Goal: Information Seeking & Learning: Learn about a topic

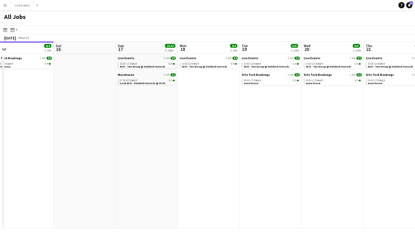
drag, startPoint x: 176, startPoint y: 118, endPoint x: 106, endPoint y: 116, distance: 70.3
click at [106, 116] on app-calendar-viewport "Tue 12 4/4 1 Job Wed 13 4/4 1 Job Thu 14 4/4 1 Job Fri 15 4/4 1 Job Sat 16 Sun …" at bounding box center [207, 134] width 415 height 187
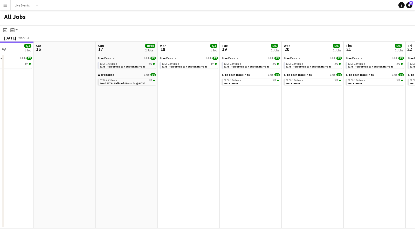
drag, startPoint x: 217, startPoint y: 122, endPoint x: 106, endPoint y: 120, distance: 111.2
click at [102, 121] on app-calendar-viewport "Tue 12 4/4 1 Job Wed 13 4/4 1 Job Thu 14 4/4 1 Job Fri 15 4/4 1 Job Sat 16 Sun …" at bounding box center [207, 134] width 415 height 187
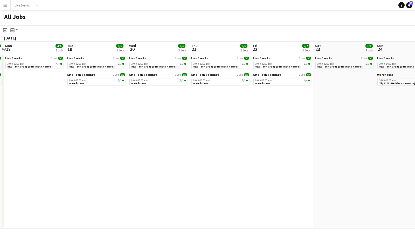
drag, startPoint x: 199, startPoint y: 131, endPoint x: 128, endPoint y: 130, distance: 71.0
click at [124, 129] on app-calendar-viewport "Fri 15 4/4 1 Job Sat 16 Sun 17 10/10 2 Jobs Mon 18 4/4 1 Job Tue 19 6/6 2 Jobs …" at bounding box center [207, 134] width 415 height 187
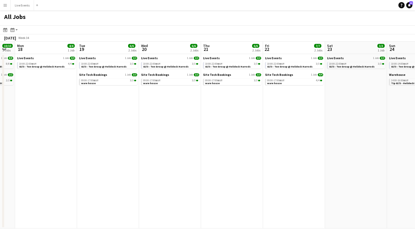
drag, startPoint x: 235, startPoint y: 132, endPoint x: 115, endPoint y: 128, distance: 120.3
click at [115, 128] on app-calendar-viewport "Fri 15 4/4 1 Job Sat 16 Sun 17 10/10 2 Jobs Mon 18 4/4 1 Job Tue 19 6/6 2 Jobs …" at bounding box center [207, 134] width 415 height 187
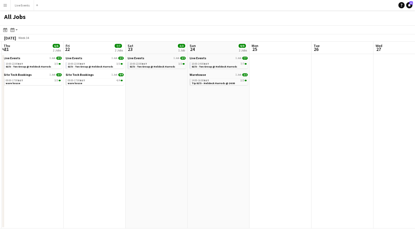
drag, startPoint x: 232, startPoint y: 127, endPoint x: 133, endPoint y: 129, distance: 98.7
click at [121, 127] on app-calendar-viewport "Mon 18 4/4 1 Job Tue 19 6/6 2 Jobs Wed 20 6/6 2 Jobs Thu 21 6/6 2 Jobs Fri 22 7…" at bounding box center [207, 134] width 415 height 187
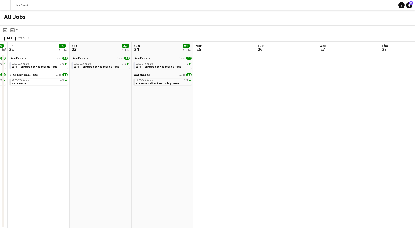
click at [139, 126] on app-all-jobs "All Jobs Date picker [DATE] [DATE] [DATE] M [DATE] T [DATE] W [DATE] T [DATE] F…" at bounding box center [207, 119] width 415 height 218
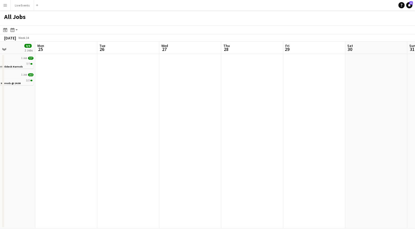
drag, startPoint x: 252, startPoint y: 129, endPoint x: 179, endPoint y: 127, distance: 72.3
click at [177, 127] on app-calendar-viewport "Thu 21 6/6 2 Jobs Fri 22 7/7 2 Jobs Sat 23 3/3 1 Job Sun 24 9/9 2 Jobs Mon 25 T…" at bounding box center [207, 134] width 415 height 187
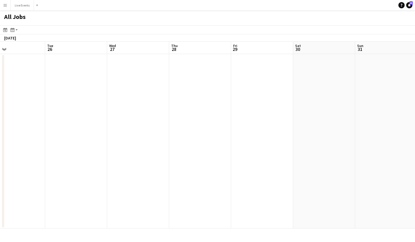
drag, startPoint x: 230, startPoint y: 130, endPoint x: 160, endPoint y: 130, distance: 70.5
click at [160, 130] on app-calendar-viewport "Fri 22 7/7 2 Jobs Sat 23 3/3 1 Job Sun 24 9/9 2 Jobs Mon 25 Tue 26 Wed 27 Thu 2…" at bounding box center [207, 134] width 415 height 187
drag, startPoint x: 254, startPoint y: 128, endPoint x: 123, endPoint y: 127, distance: 131.4
click at [116, 129] on app-calendar-viewport "Sun 24 9/9 2 Jobs Mon 25 Tue 26 Wed 27 Thu 28 Fri 29 Sat 30 Sun 31 Mon 1 9/10 3…" at bounding box center [207, 134] width 415 height 187
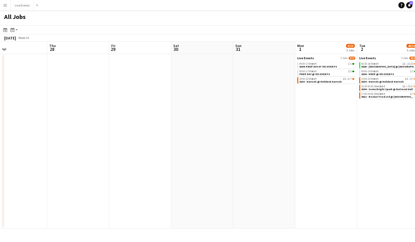
drag, startPoint x: 243, startPoint y: 126, endPoint x: 100, endPoint y: 124, distance: 142.8
click at [101, 124] on app-calendar-viewport "Sun 24 9/9 2 Jobs Mon 25 Tue 26 Wed 27 Thu 28 Fri 29 Sat 30 Sun 31 Mon 1 9/10 3…" at bounding box center [207, 134] width 415 height 187
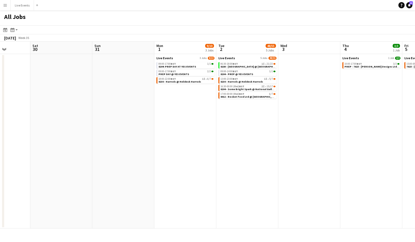
drag, startPoint x: 237, startPoint y: 139, endPoint x: 168, endPoint y: 136, distance: 69.5
click at [162, 133] on app-calendar-viewport "Tue 26 Wed 27 Thu 28 Fri 29 Sat 30 Sun 31 Mon 1 9/10 3 Jobs Tue 2 48/55 5 Jobs …" at bounding box center [207, 134] width 415 height 187
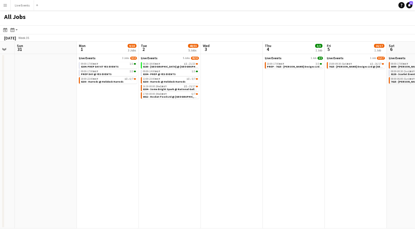
drag, startPoint x: 289, startPoint y: 139, endPoint x: 258, endPoint y: 136, distance: 31.2
click at [258, 136] on app-calendar-viewport "Thu 28 Fri 29 Sat 30 Sun 31 Mon 1 9/10 3 Jobs Tue 2 48/55 5 Jobs Wed 3 Thu 4 3/…" at bounding box center [207, 134] width 415 height 187
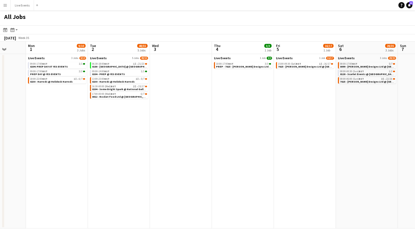
drag, startPoint x: 284, startPoint y: 137, endPoint x: 249, endPoint y: 139, distance: 34.8
click at [249, 139] on app-calendar-viewport "Thu 28 Fri 29 Sat 30 Sun 31 Mon 1 9/10 3 Jobs Tue 2 48/55 5 Jobs Wed 3 Thu 4 3/…" at bounding box center [207, 134] width 415 height 187
